Goal: Transaction & Acquisition: Purchase product/service

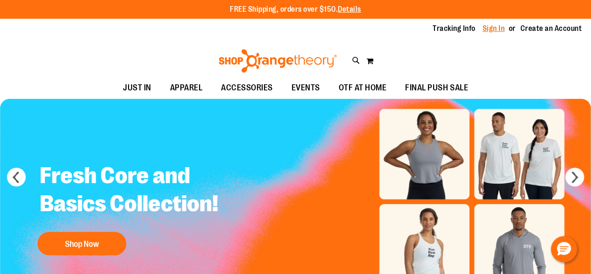
drag, startPoint x: 486, startPoint y: 29, endPoint x: 480, endPoint y: 29, distance: 5.6
click at [485, 27] on link "Sign In" at bounding box center [494, 28] width 22 height 10
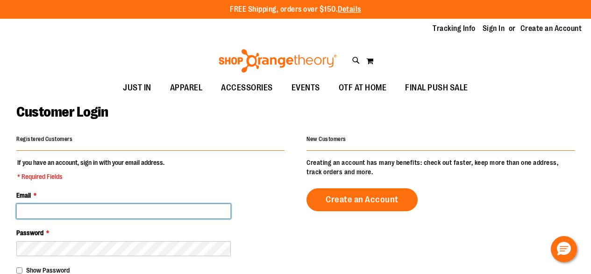
type input "**********"
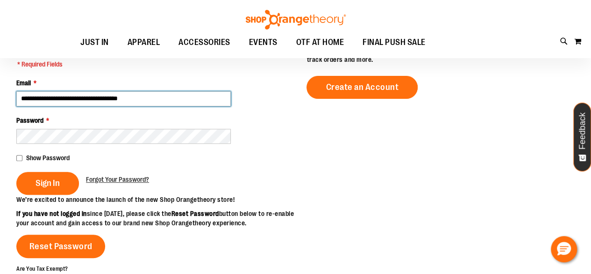
scroll to position [113, 0]
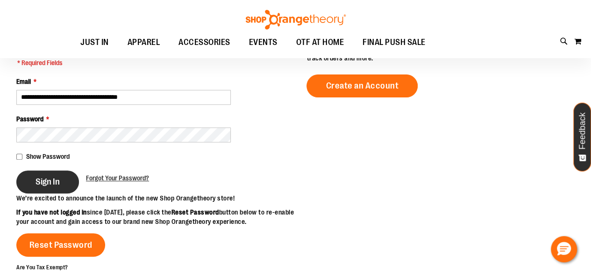
click at [60, 183] on span "Sign In" at bounding box center [48, 181] width 24 height 10
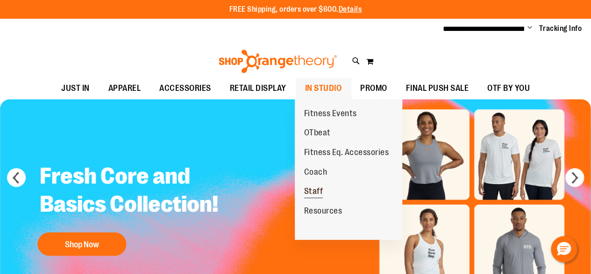
click at [319, 192] on span "Staff" at bounding box center [313, 192] width 19 height 12
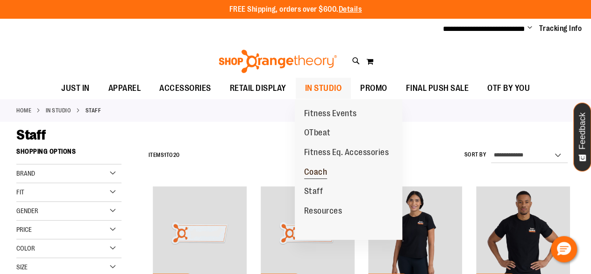
click at [321, 169] on span "Coach" at bounding box center [315, 173] width 23 height 12
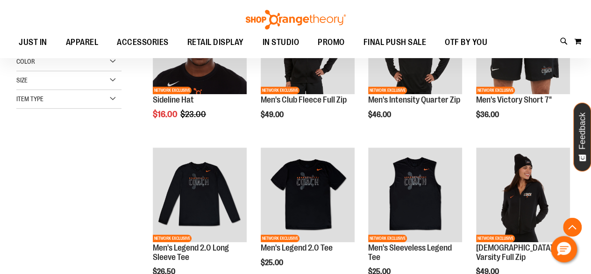
scroll to position [204, 0]
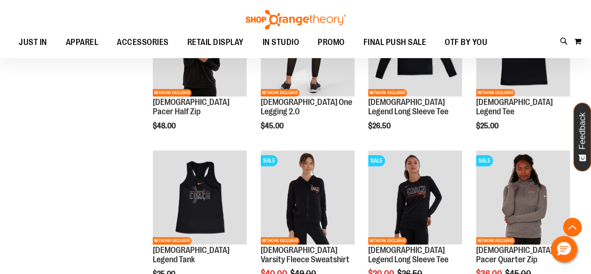
scroll to position [447, 0]
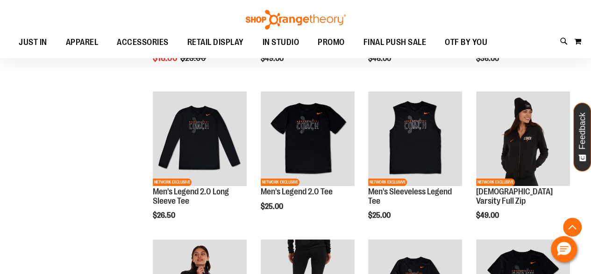
scroll to position [236, 0]
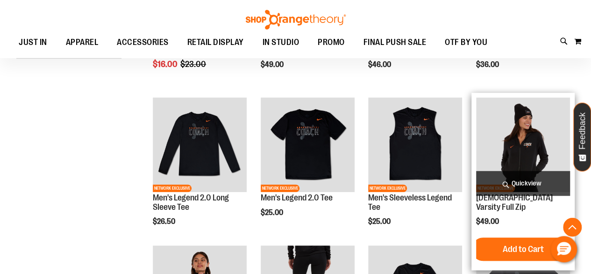
click at [541, 130] on img "product" at bounding box center [523, 144] width 94 height 94
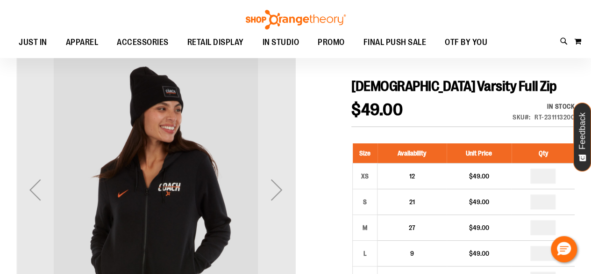
scroll to position [43, 0]
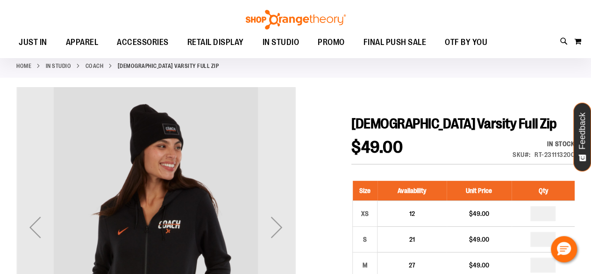
click at [548, 147] on div "In stock" at bounding box center [544, 143] width 62 height 9
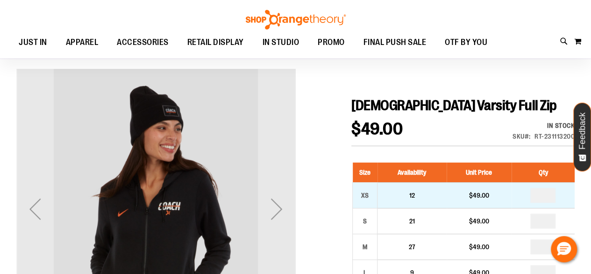
scroll to position [62, 0]
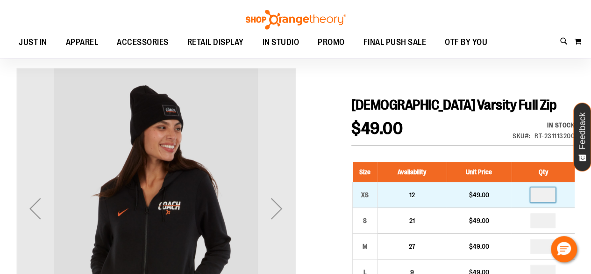
click at [549, 194] on input "number" at bounding box center [543, 194] width 25 height 15
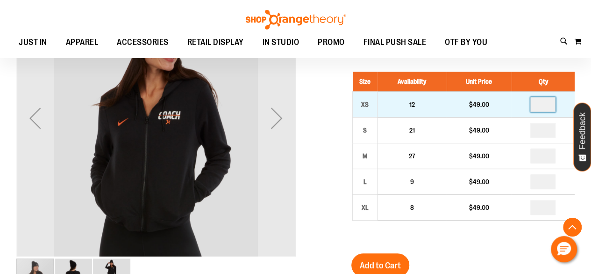
scroll to position [148, 0]
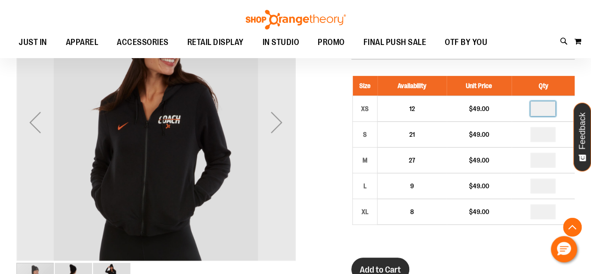
type input "*"
click at [385, 269] on span "Add to Cart" at bounding box center [380, 269] width 41 height 10
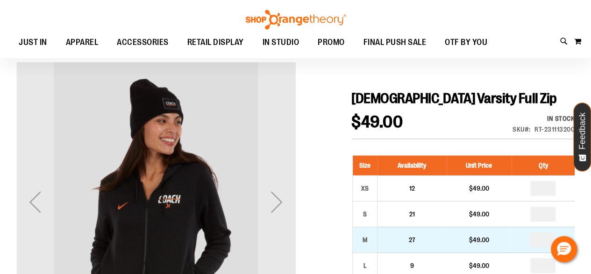
scroll to position [94, 0]
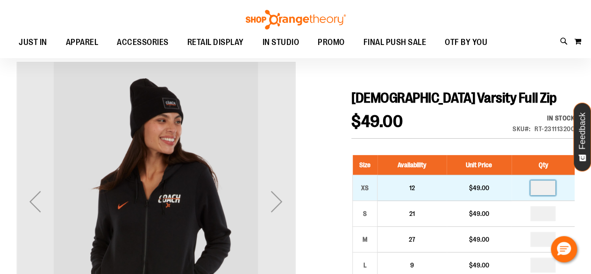
click at [547, 187] on input "number" at bounding box center [543, 187] width 25 height 15
type input "*"
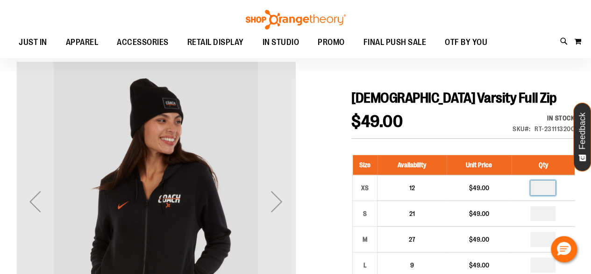
click at [507, 137] on div "In stock Only %1 left SKU RT-231113200" at bounding box center [532, 125] width 85 height 25
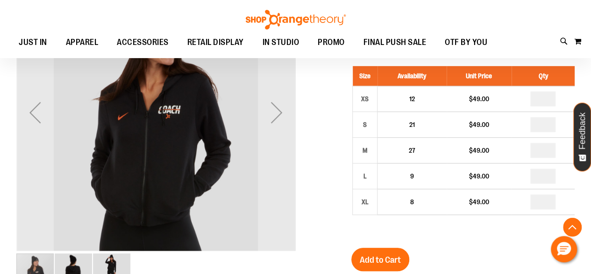
scroll to position [183, 0]
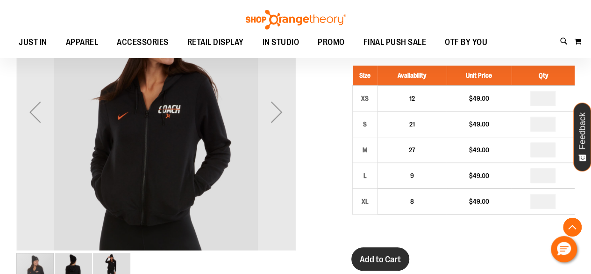
click at [396, 254] on span "Add to Cart" at bounding box center [380, 259] width 41 height 10
click at [577, 49] on button "My Cart 0" at bounding box center [578, 41] width 8 height 15
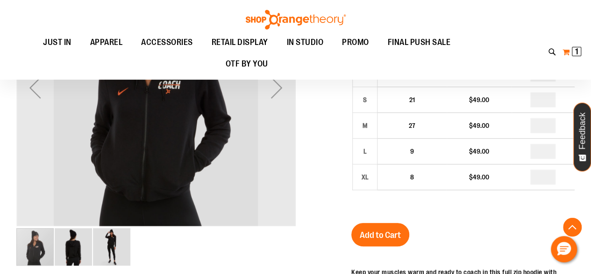
scroll to position [158, 0]
